Goal: Download file/media

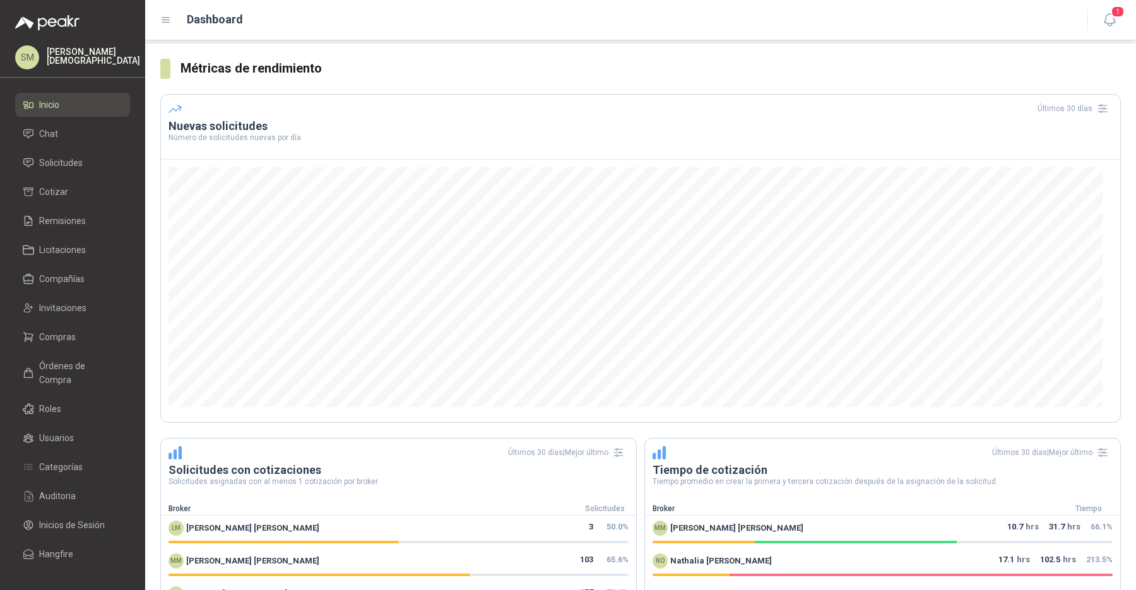
scroll to position [215, 0]
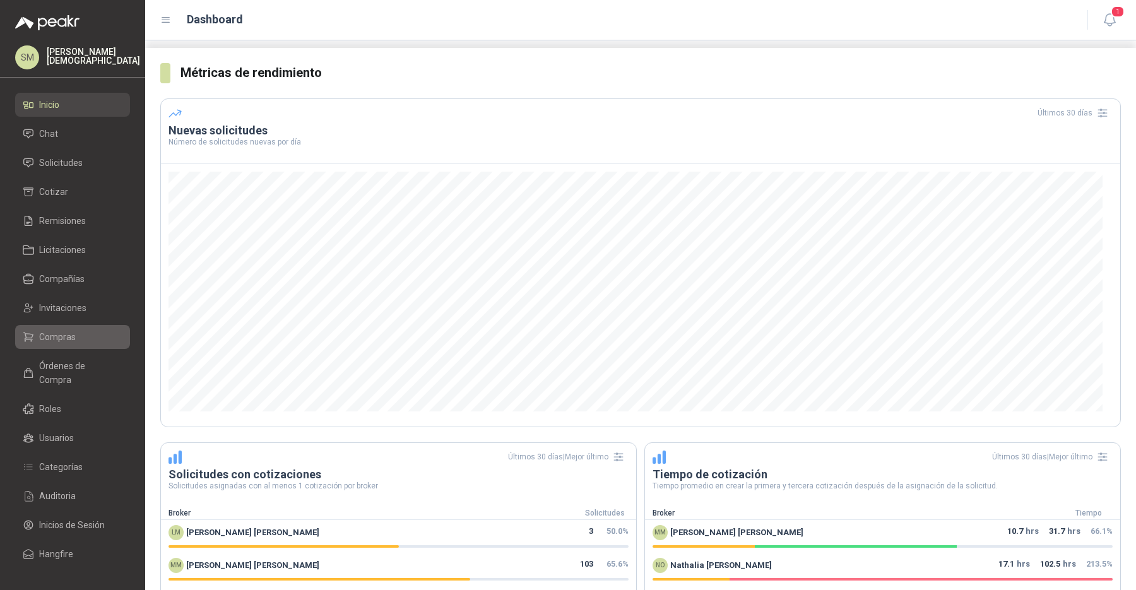
click at [64, 338] on span "Compras" at bounding box center [57, 337] width 37 height 14
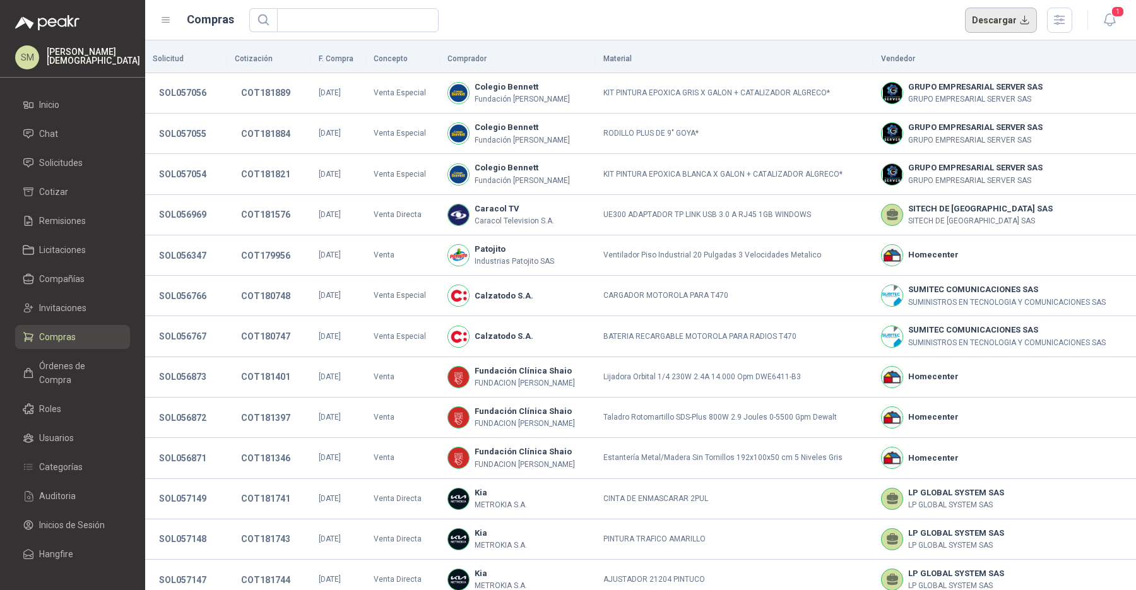
click at [1009, 16] on button "Descargar" at bounding box center [1001, 20] width 73 height 25
click at [267, 251] on button "COT179956" at bounding box center [266, 255] width 62 height 23
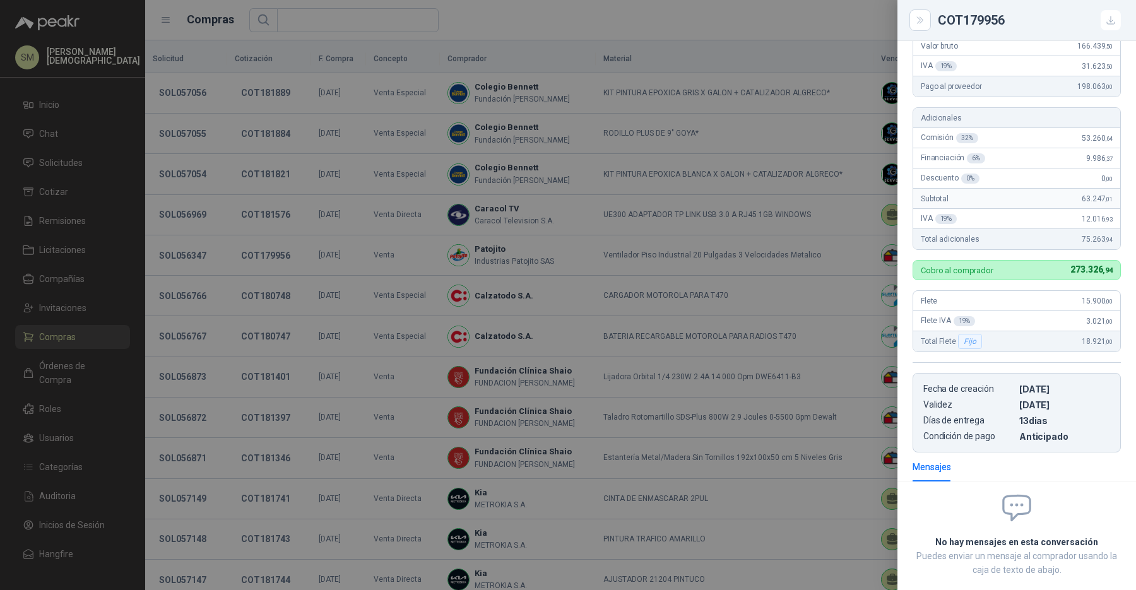
scroll to position [177, 0]
